Goal: Information Seeking & Learning: Check status

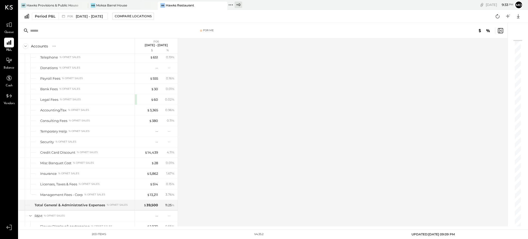
scroll to position [1434, 0]
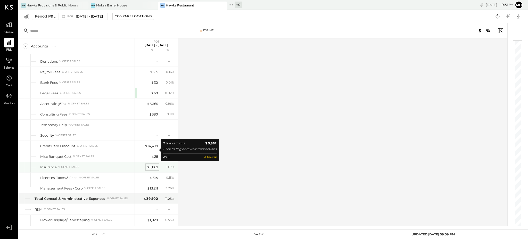
click at [154, 165] on div "$ 5,862" at bounding box center [152, 167] width 11 height 5
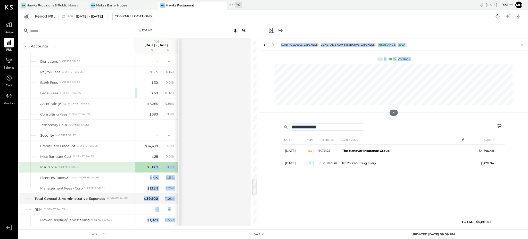
drag, startPoint x: 154, startPoint y: 149, endPoint x: 283, endPoint y: 170, distance: 130.4
click at [283, 170] on div "For Me Accounts S % GL P06 [DATE] - [DATE] $ % SALES Sales Food Food - Bar % of…" at bounding box center [274, 124] width 510 height 203
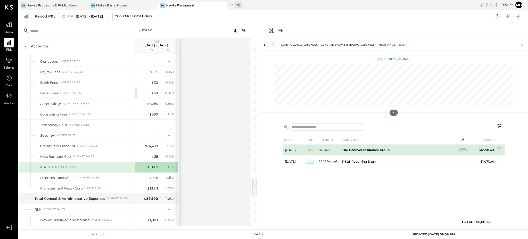
click at [463, 149] on span "2" at bounding box center [464, 151] width 2 height 4
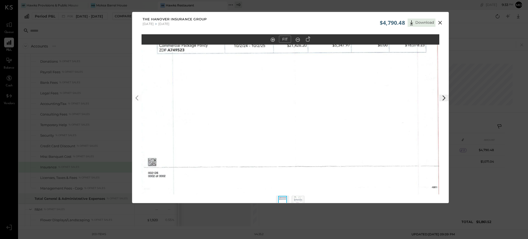
click at [295, 200] on img at bounding box center [298, 201] width 9 height 11
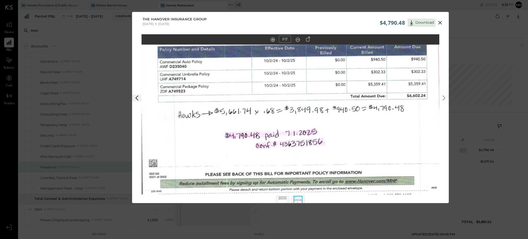
click at [298, 45] on img at bounding box center [291, 107] width 298 height 368
click at [298, 39] on out at bounding box center [298, 40] width 4 height 4
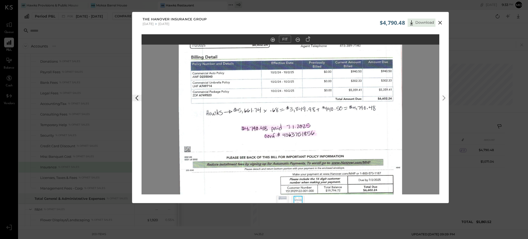
click at [298, 39] on out at bounding box center [298, 40] width 4 height 4
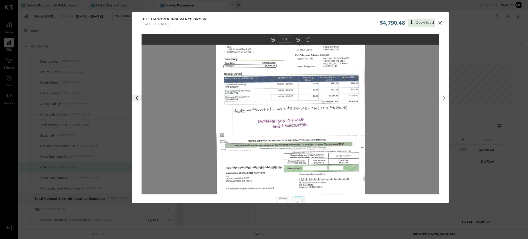
drag, startPoint x: 298, startPoint y: 38, endPoint x: 456, endPoint y: 17, distance: 159.8
click at [456, 17] on div "$4,790.48 Download The Hanover Insurance Group [DATE] [DATE] FIT" at bounding box center [264, 119] width 528 height 239
click at [443, 24] on icon at bounding box center [440, 23] width 6 height 6
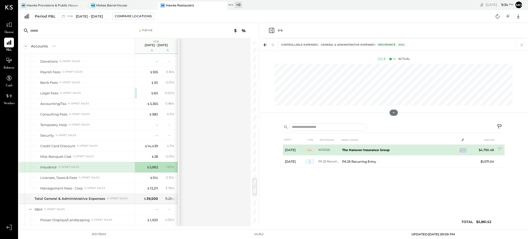
click at [464, 149] on span "2" at bounding box center [464, 151] width 2 height 4
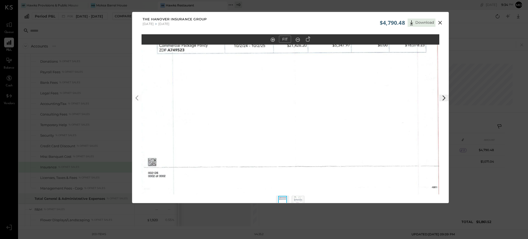
click at [299, 197] on img at bounding box center [298, 201] width 9 height 11
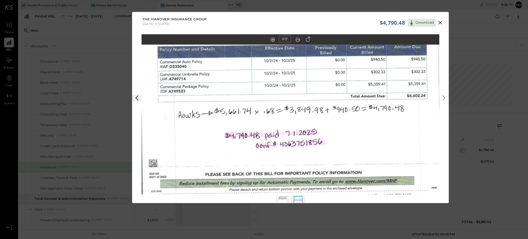
click at [297, 38] on icon at bounding box center [297, 39] width 5 height 7
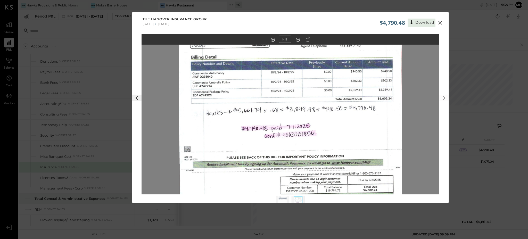
click at [297, 38] on icon at bounding box center [297, 39] width 5 height 7
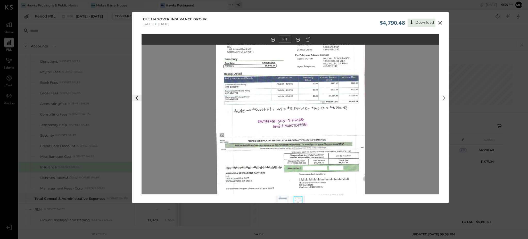
click at [439, 21] on icon at bounding box center [440, 23] width 6 height 6
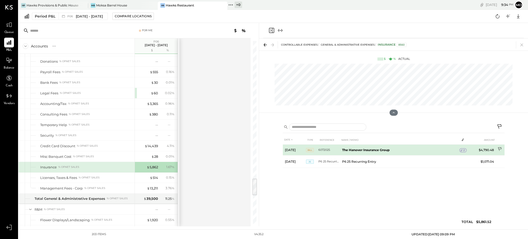
click at [500, 147] on icon at bounding box center [500, 149] width 5 height 5
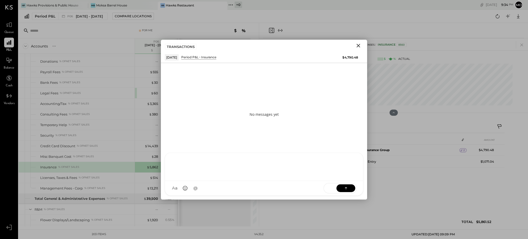
click at [219, 186] on div "[PERSON_NAME] [PERSON_NAME] [PERSON_NAME] R [PERSON_NAME] M [PERSON_NAME] J [PE…" at bounding box center [264, 174] width 199 height 43
click at [219, 186] on div "A a @ Use Shift + Return to send the message SEND" at bounding box center [264, 188] width 198 height 14
click at [198, 167] on div at bounding box center [264, 166] width 188 height 21
click at [347, 188] on icon at bounding box center [345, 187] width 5 height 5
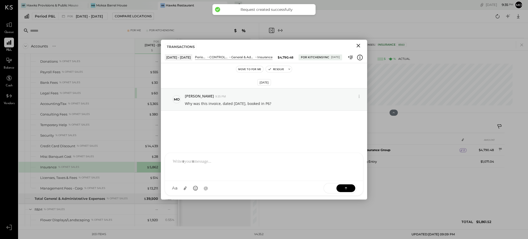
click at [360, 46] on icon "Close" at bounding box center [358, 46] width 6 height 6
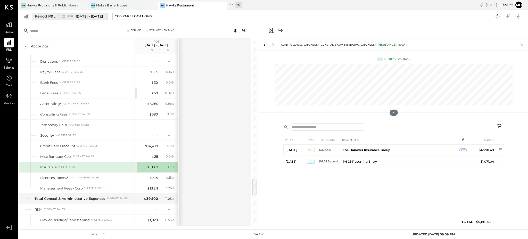
click at [80, 15] on span "[DATE] - [DATE]" at bounding box center [89, 16] width 27 height 5
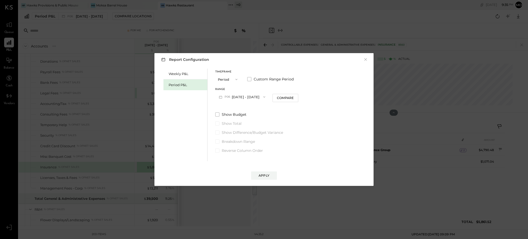
click at [263, 96] on icon "button" at bounding box center [264, 97] width 4 height 4
click at [244, 142] on span "[DATE] - [DATE]" at bounding box center [239, 141] width 24 height 4
click at [261, 175] on div "Apply" at bounding box center [264, 175] width 11 height 4
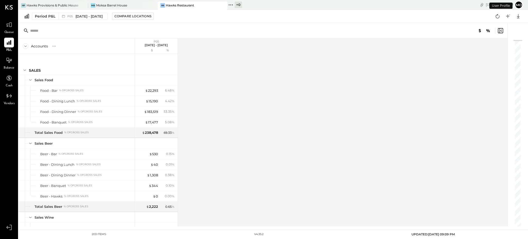
scroll to position [1439, 0]
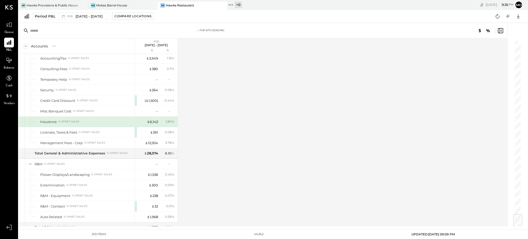
scroll to position [1480, 0]
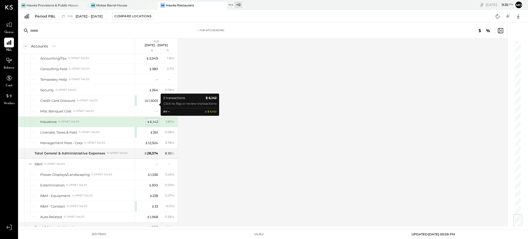
click at [155, 119] on div "$ 6,142" at bounding box center [152, 121] width 11 height 5
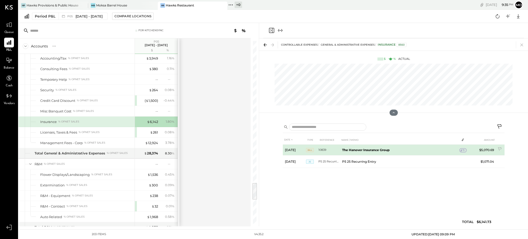
click at [464, 149] on span "1" at bounding box center [463, 151] width 1 height 4
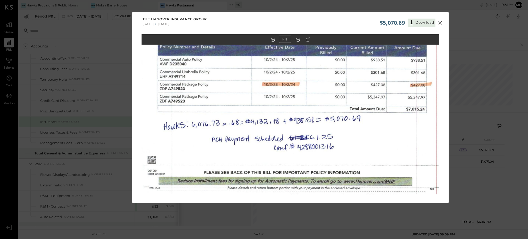
click at [296, 38] on out at bounding box center [298, 40] width 4 height 4
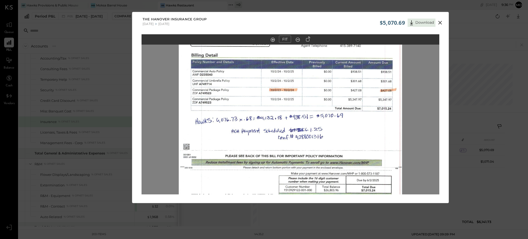
click at [296, 38] on out at bounding box center [298, 40] width 4 height 4
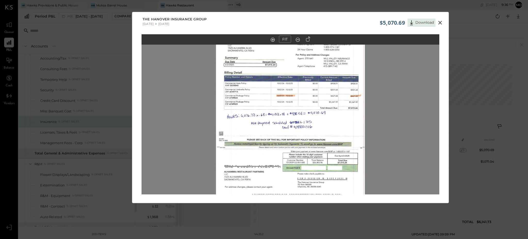
click at [273, 38] on in at bounding box center [273, 40] width 4 height 4
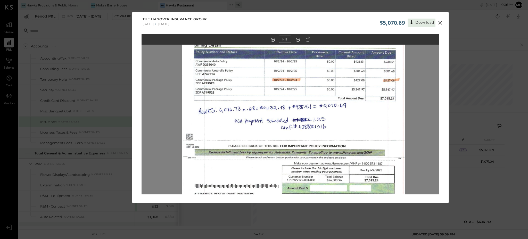
drag, startPoint x: 304, startPoint y: 73, endPoint x: 307, endPoint y: 63, distance: 10.5
click at [307, 63] on img at bounding box center [293, 97] width 223 height 276
click at [440, 22] on icon at bounding box center [440, 23] width 6 height 6
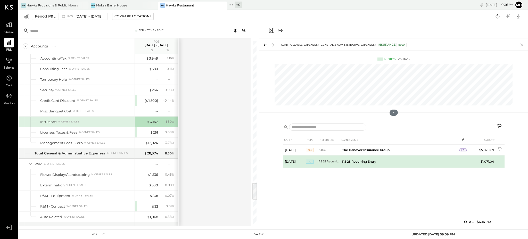
drag, startPoint x: 465, startPoint y: 149, endPoint x: 463, endPoint y: 159, distance: 10.6
click at [463, 159] on tbody "[DATE] Bill 10839 The Hanover Insurance Group 1 $5,070.69 [DATE] JE P5 25 Recur…" at bounding box center [394, 156] width 222 height 23
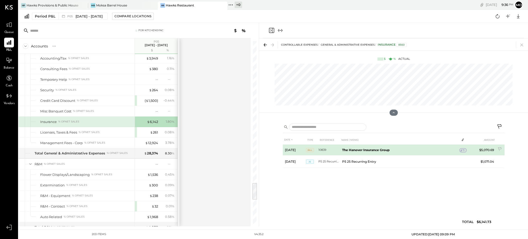
click at [462, 150] on icon at bounding box center [462, 151] width 4 height 4
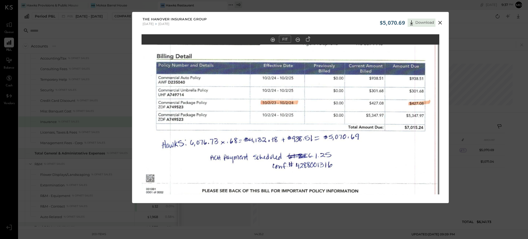
drag, startPoint x: 317, startPoint y: 78, endPoint x: 316, endPoint y: 97, distance: 19.4
click at [316, 97] on img at bounding box center [289, 125] width 298 height 368
click at [440, 18] on div "$5,070.69 Download" at bounding box center [412, 21] width 65 height 11
click at [439, 25] on icon at bounding box center [440, 23] width 6 height 6
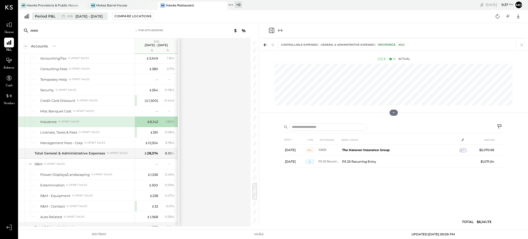
click at [80, 15] on span "[DATE] - [DATE]" at bounding box center [89, 16] width 27 height 5
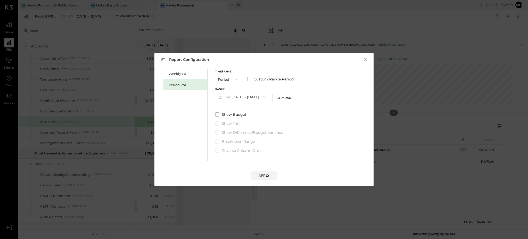
click at [266, 95] on icon "button" at bounding box center [264, 97] width 4 height 4
click at [242, 129] on span "[DATE] - [DATE]" at bounding box center [239, 130] width 24 height 4
click at [267, 180] on div "Report Configuration × Weekly P&L Period P&L Timeframe Period Custom Range Peri…" at bounding box center [263, 119] width 219 height 133
click at [266, 176] on div "Apply" at bounding box center [264, 175] width 11 height 4
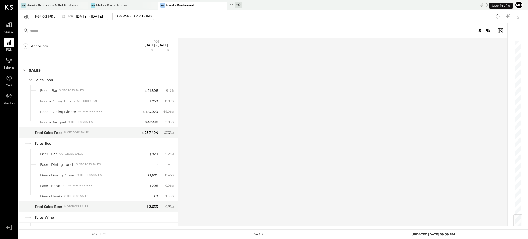
scroll to position [1439, 0]
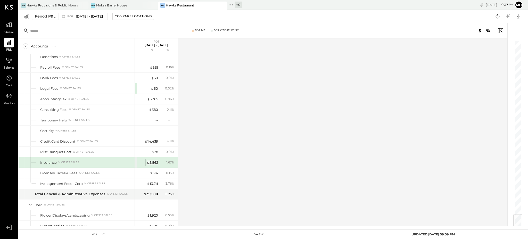
click at [153, 160] on div "$ 5,862" at bounding box center [152, 162] width 11 height 5
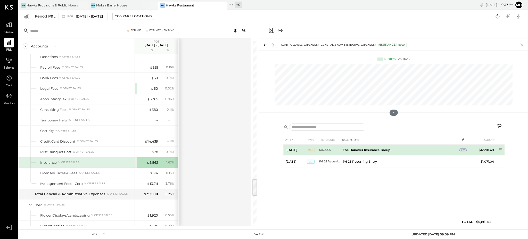
click at [464, 150] on span "2" at bounding box center [464, 151] width 2 height 4
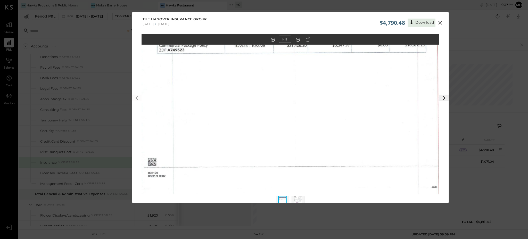
click at [297, 45] on img at bounding box center [291, 107] width 298 height 368
click at [297, 36] on button at bounding box center [298, 39] width 8 height 7
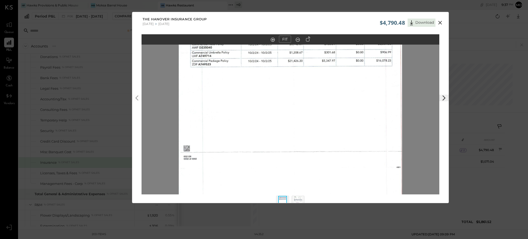
click at [297, 39] on icon at bounding box center [297, 39] width 5 height 7
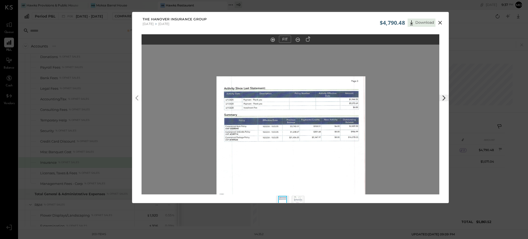
drag, startPoint x: 315, startPoint y: 64, endPoint x: 315, endPoint y: 127, distance: 62.4
click at [315, 127] on img at bounding box center [291, 168] width 149 height 184
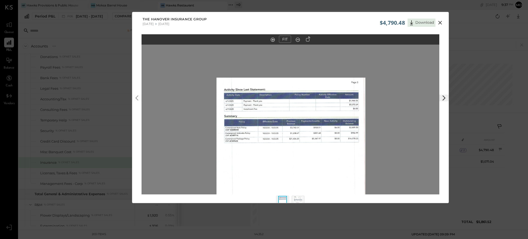
click at [297, 200] on img at bounding box center [298, 201] width 9 height 11
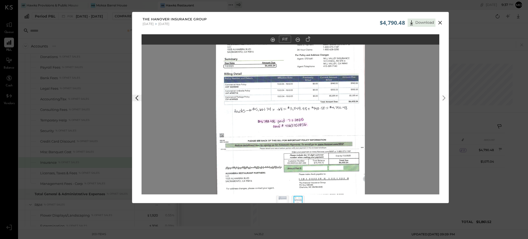
click at [271, 38] on icon at bounding box center [273, 40] width 4 height 4
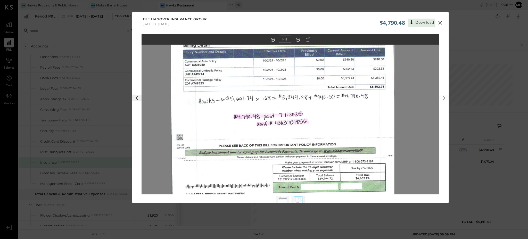
drag, startPoint x: 300, startPoint y: 56, endPoint x: 293, endPoint y: 43, distance: 15.6
click at [293, 43] on div "FIT" at bounding box center [290, 123] width 316 height 179
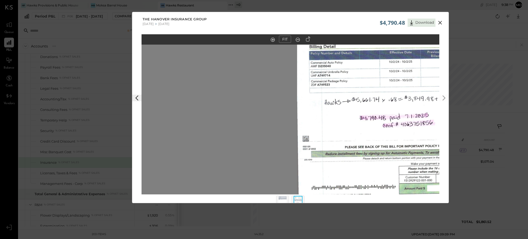
click at [441, 23] on icon at bounding box center [440, 23] width 6 height 6
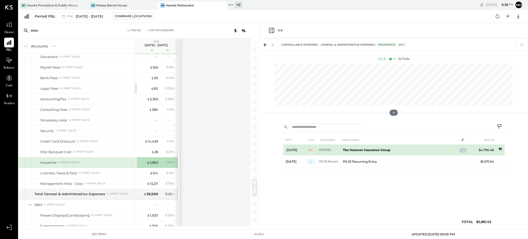
click at [499, 149] on icon at bounding box center [500, 149] width 3 height 3
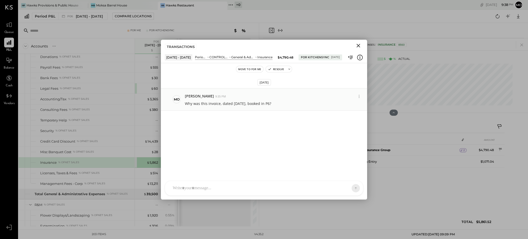
click at [267, 101] on p "Why was this invoice, dated [DATE], booked in P6?" at bounding box center [228, 103] width 86 height 5
click at [238, 192] on div "[PERSON_NAME] [PERSON_NAME] [PERSON_NAME] R [PERSON_NAME] M [PERSON_NAME] J [PE…" at bounding box center [264, 174] width 199 height 43
click at [238, 192] on div "A a @ Use Shift + Return to send the message SEND" at bounding box center [264, 188] width 198 height 14
click at [194, 169] on div at bounding box center [264, 166] width 188 height 21
click at [346, 190] on icon at bounding box center [345, 187] width 5 height 5
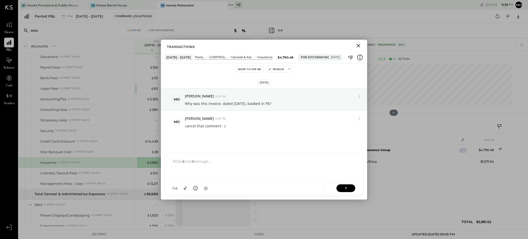
click at [357, 45] on icon "Close" at bounding box center [358, 46] width 6 height 6
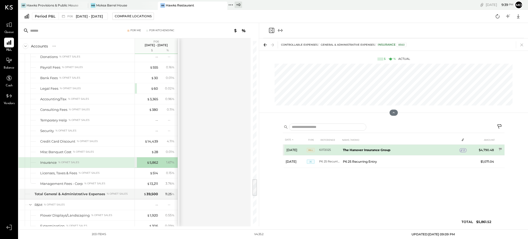
click at [463, 151] on span "2" at bounding box center [464, 151] width 2 height 4
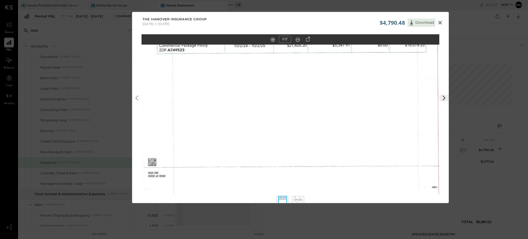
click at [297, 197] on img at bounding box center [298, 201] width 9 height 11
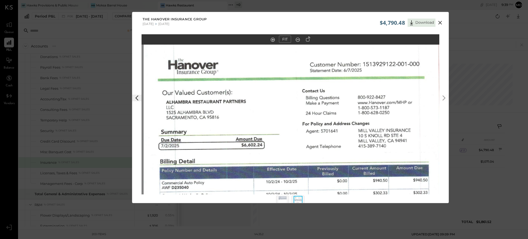
drag, startPoint x: 361, startPoint y: 68, endPoint x: 361, endPoint y: 208, distance: 139.8
click at [361, 208] on div "$4,790.48 Download The Hanover Insurance Group [DATE] [DATE] FIT" at bounding box center [264, 119] width 528 height 239
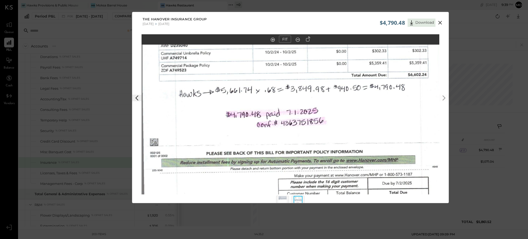
click at [441, 20] on icon at bounding box center [440, 23] width 6 height 6
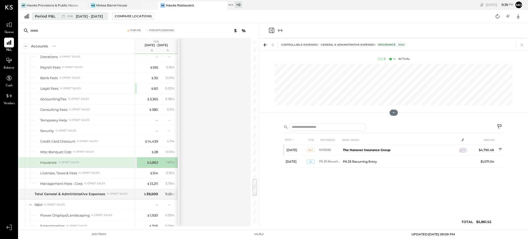
click at [83, 16] on span "[DATE] - [DATE]" at bounding box center [89, 16] width 27 height 5
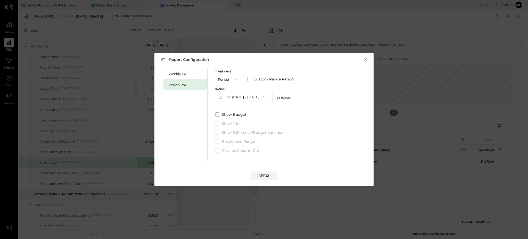
click at [220, 96] on icon "button" at bounding box center [220, 97] width 3 height 3
click at [239, 117] on span "[DATE] - [DATE]" at bounding box center [239, 119] width 24 height 4
click at [263, 174] on div "Apply" at bounding box center [264, 175] width 11 height 4
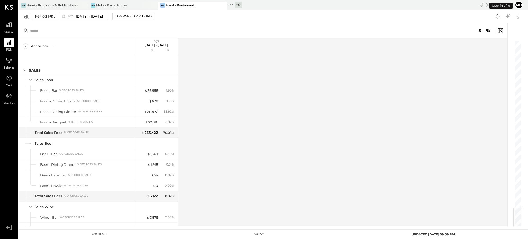
scroll to position [1387, 0]
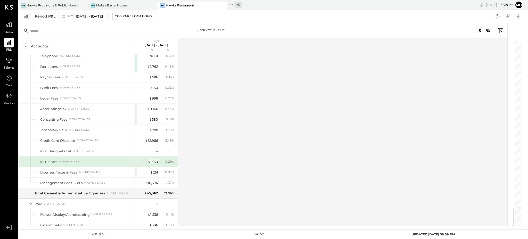
click at [156, 159] on div "$ 1,071" at bounding box center [152, 161] width 11 height 5
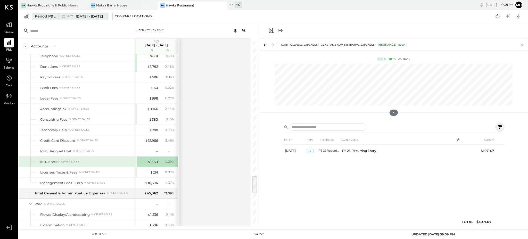
click at [88, 16] on span "[DATE] - [DATE]" at bounding box center [89, 16] width 27 height 5
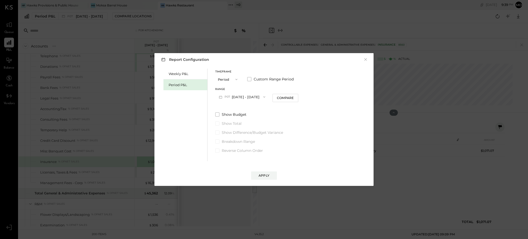
click at [239, 96] on button "P07 [DATE] - [DATE]" at bounding box center [242, 97] width 54 height 10
click at [240, 109] on span "[DATE] - [DATE]" at bounding box center [239, 108] width 24 height 4
click at [261, 178] on button "Apply" at bounding box center [264, 175] width 26 height 8
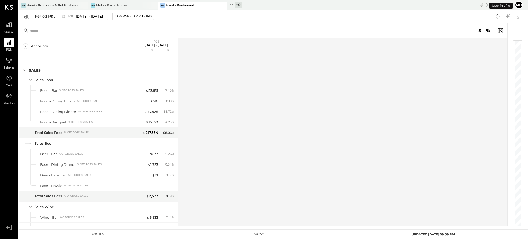
scroll to position [1387, 0]
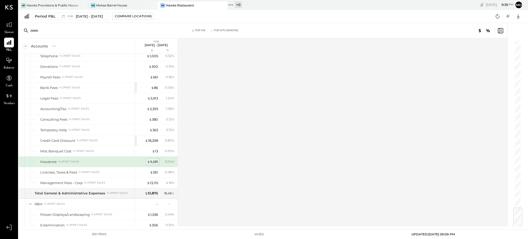
click at [154, 159] on div "$ 9,581" at bounding box center [152, 161] width 11 height 5
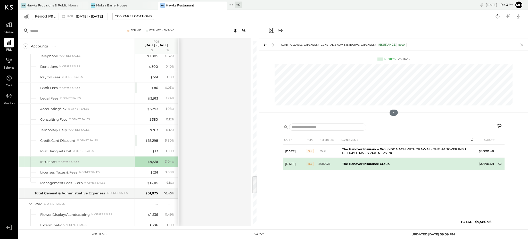
click at [500, 163] on icon at bounding box center [500, 164] width 5 height 5
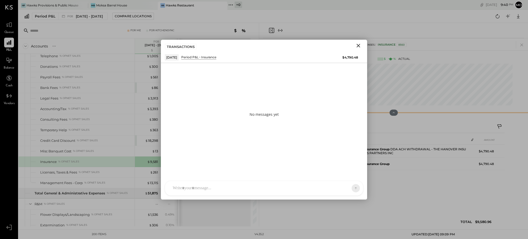
click at [443, 113] on div at bounding box center [393, 113] width 269 height 10
click at [360, 45] on icon "Close" at bounding box center [358, 46] width 6 height 6
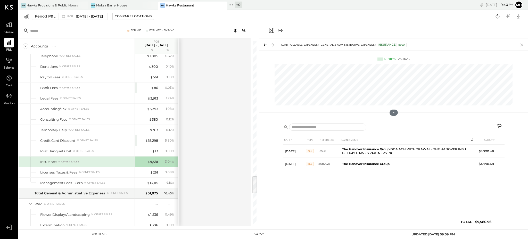
click at [497, 125] on icon at bounding box center [500, 127] width 6 height 6
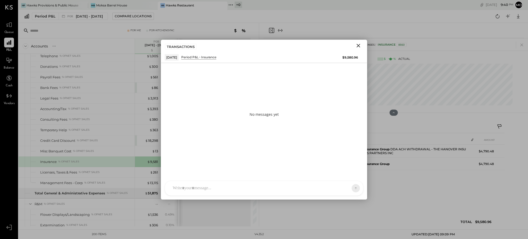
click at [258, 188] on div "[PERSON_NAME] [PERSON_NAME] [PERSON_NAME] R [PERSON_NAME] M [PERSON_NAME] J [PE…" at bounding box center [264, 188] width 199 height 15
